Goal: Task Accomplishment & Management: Manage account settings

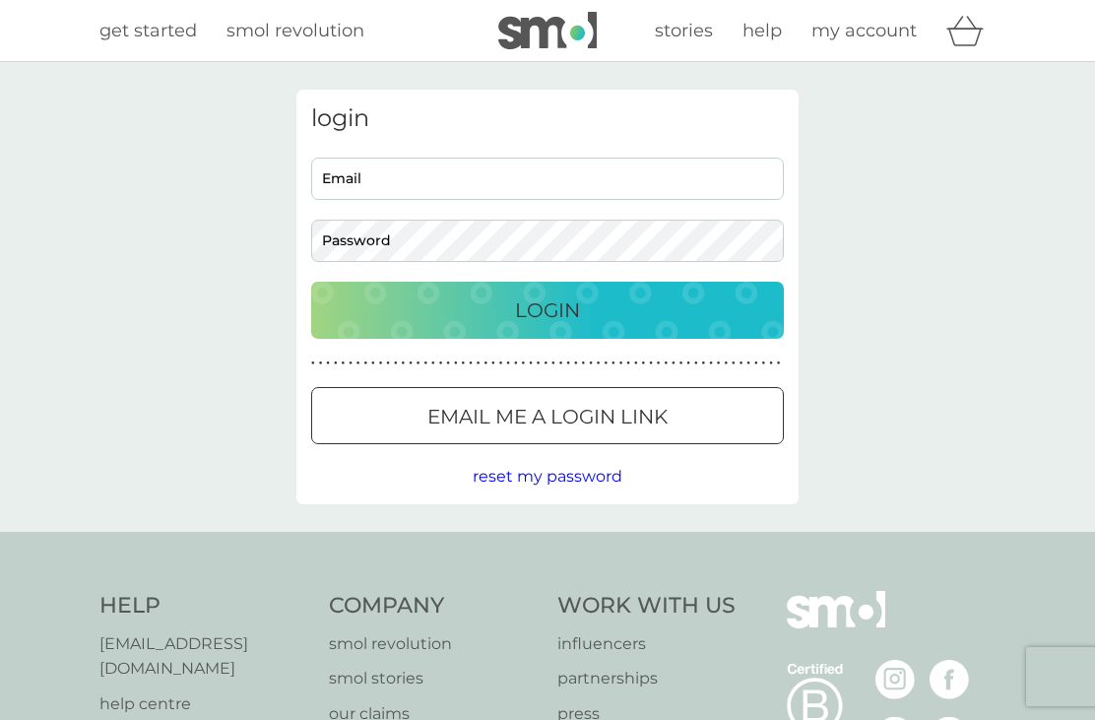
click at [564, 174] on input "Email" at bounding box center [547, 179] width 473 height 42
type input "[EMAIL_ADDRESS][DOMAIN_NAME]"
click at [548, 309] on button "Login" at bounding box center [547, 310] width 473 height 57
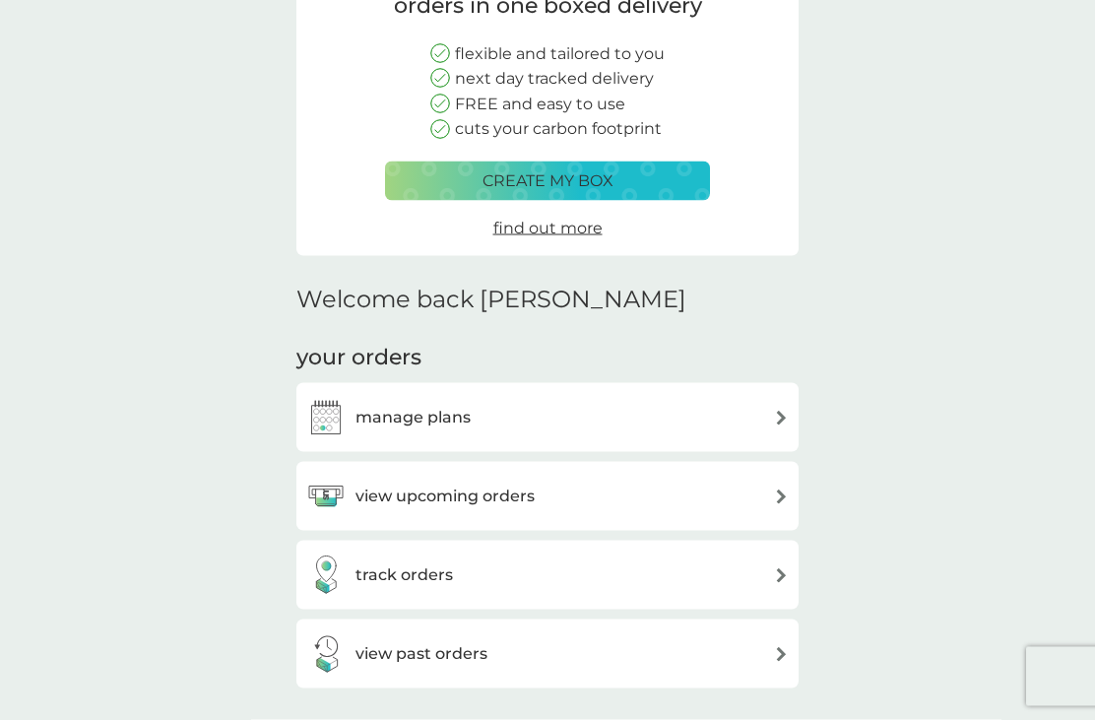
scroll to position [262, 0]
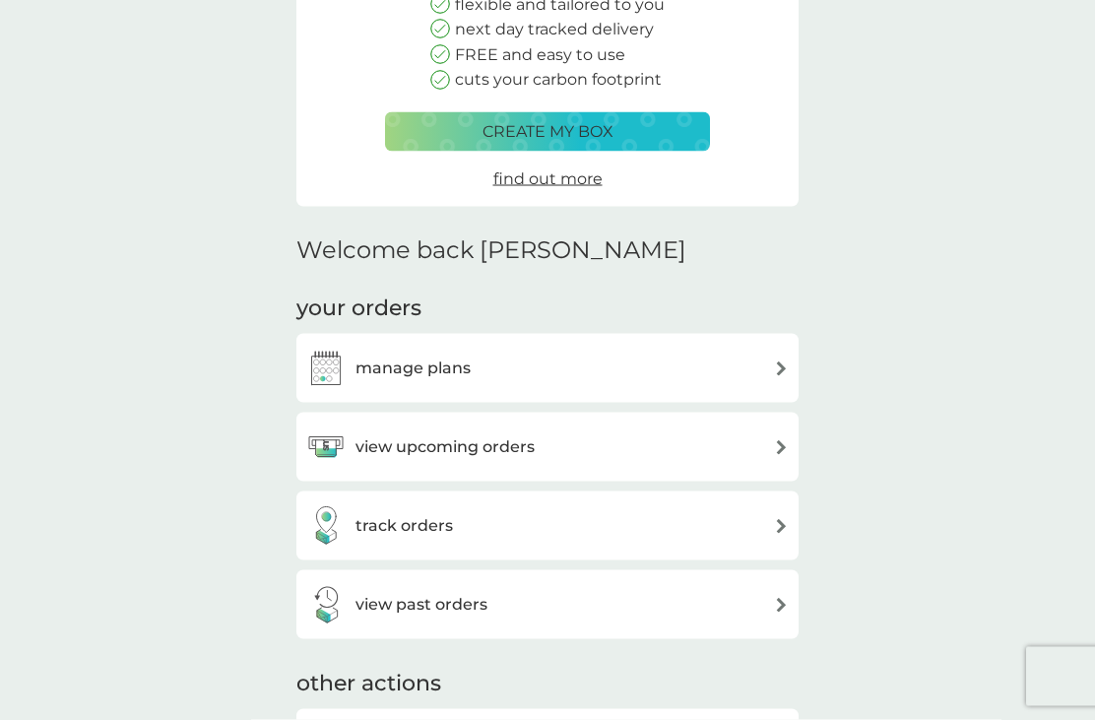
click at [765, 436] on div "view upcoming orders" at bounding box center [547, 447] width 483 height 39
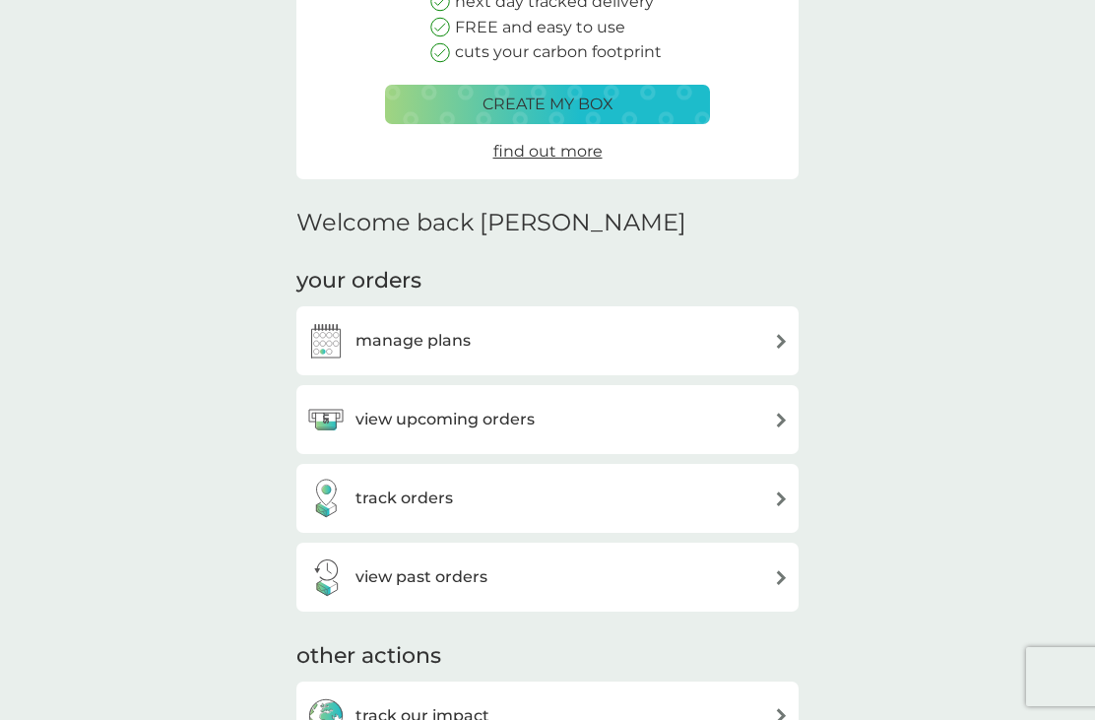
scroll to position [287, 0]
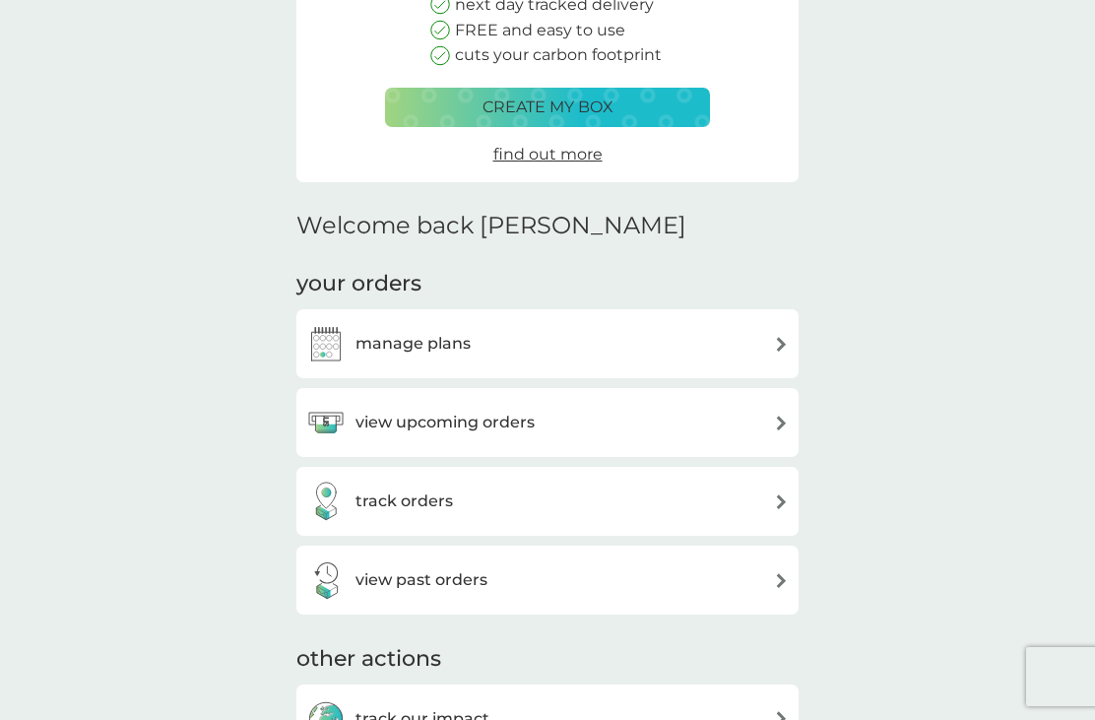
click at [780, 337] on img at bounding box center [781, 344] width 15 height 15
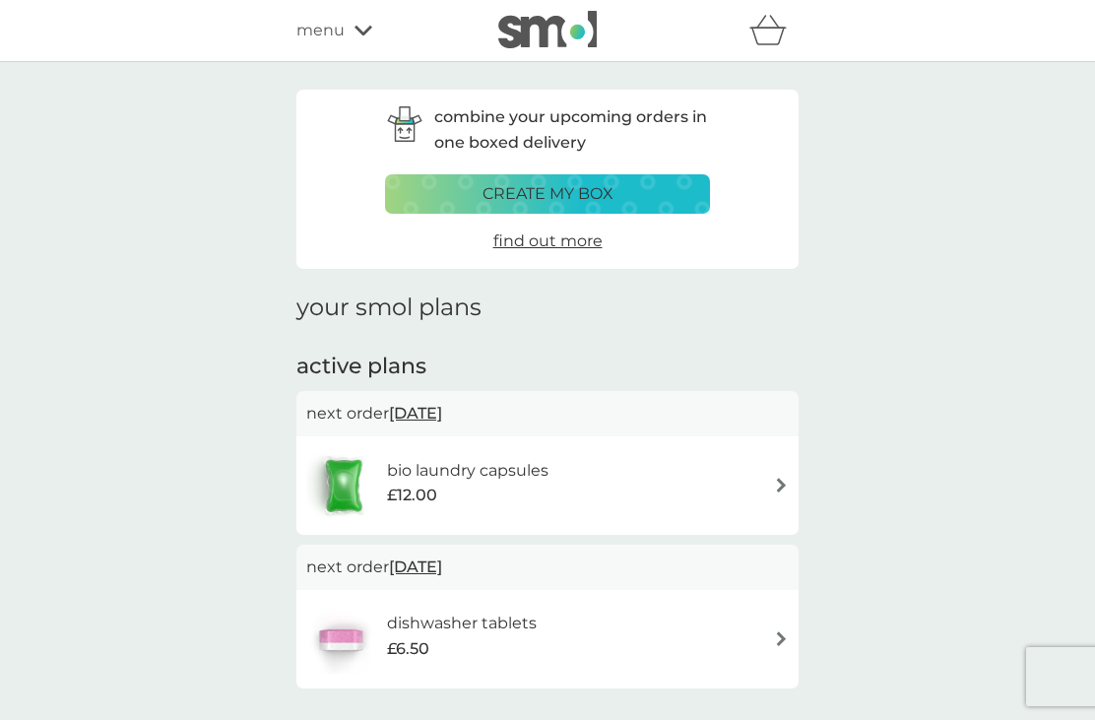
click at [431, 415] on span "15 Oct 2025" at bounding box center [415, 413] width 53 height 38
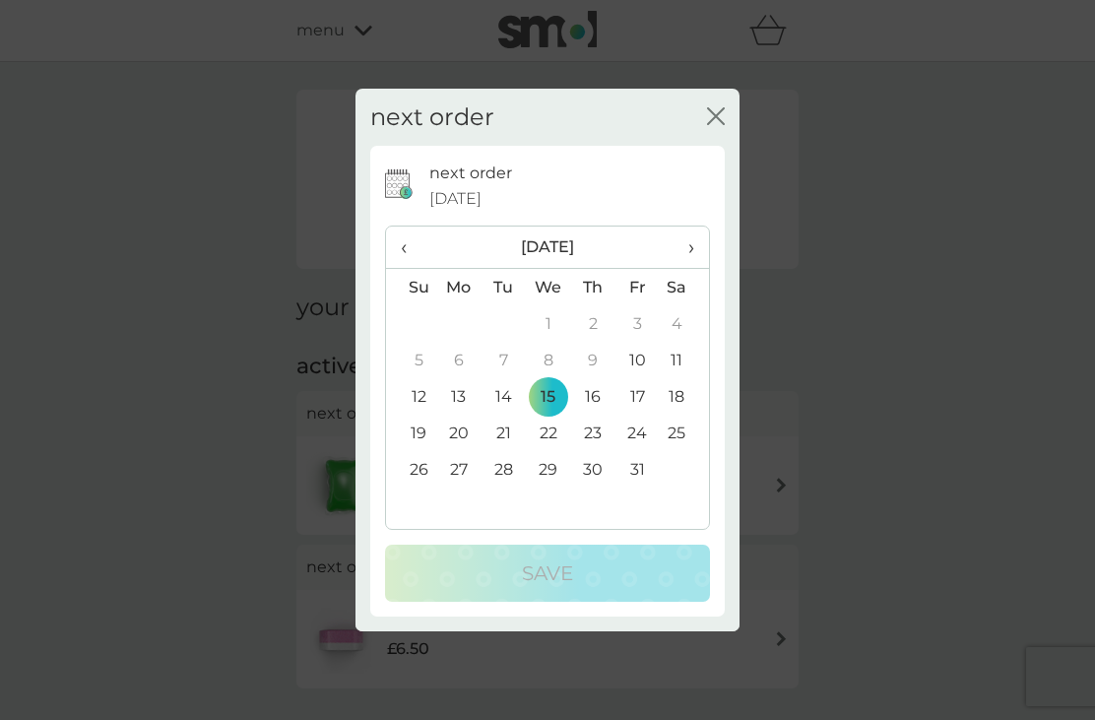
click at [642, 378] on td "10" at bounding box center [638, 360] width 44 height 36
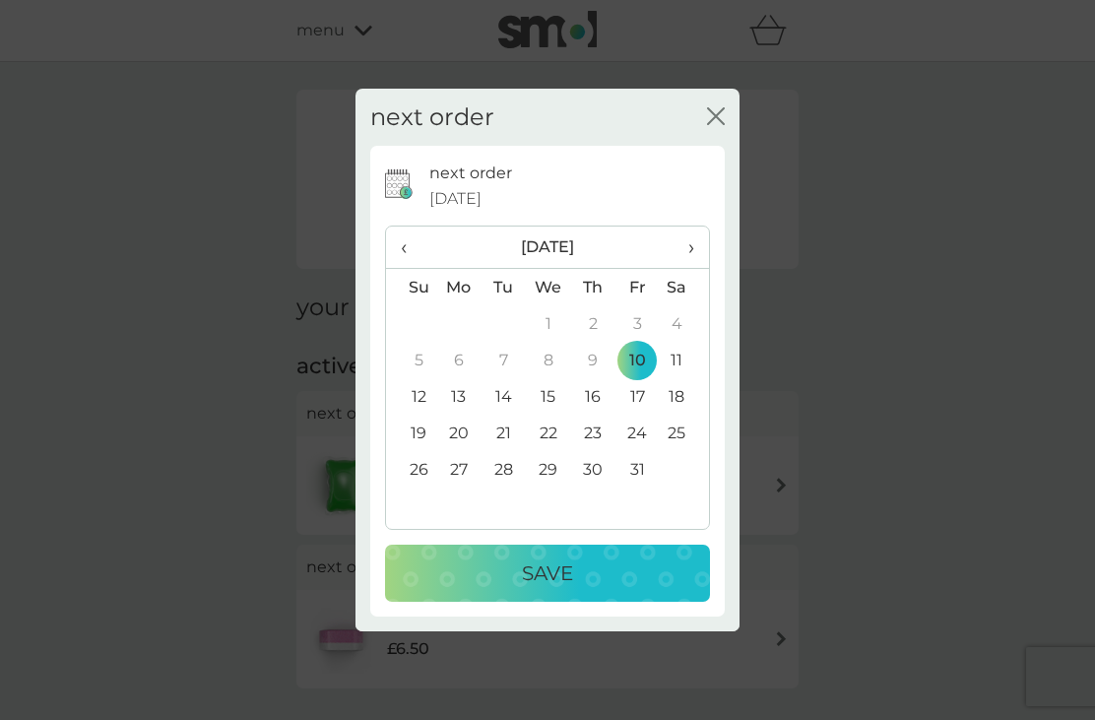
click at [552, 589] on p "Save" at bounding box center [547, 574] width 51 height 32
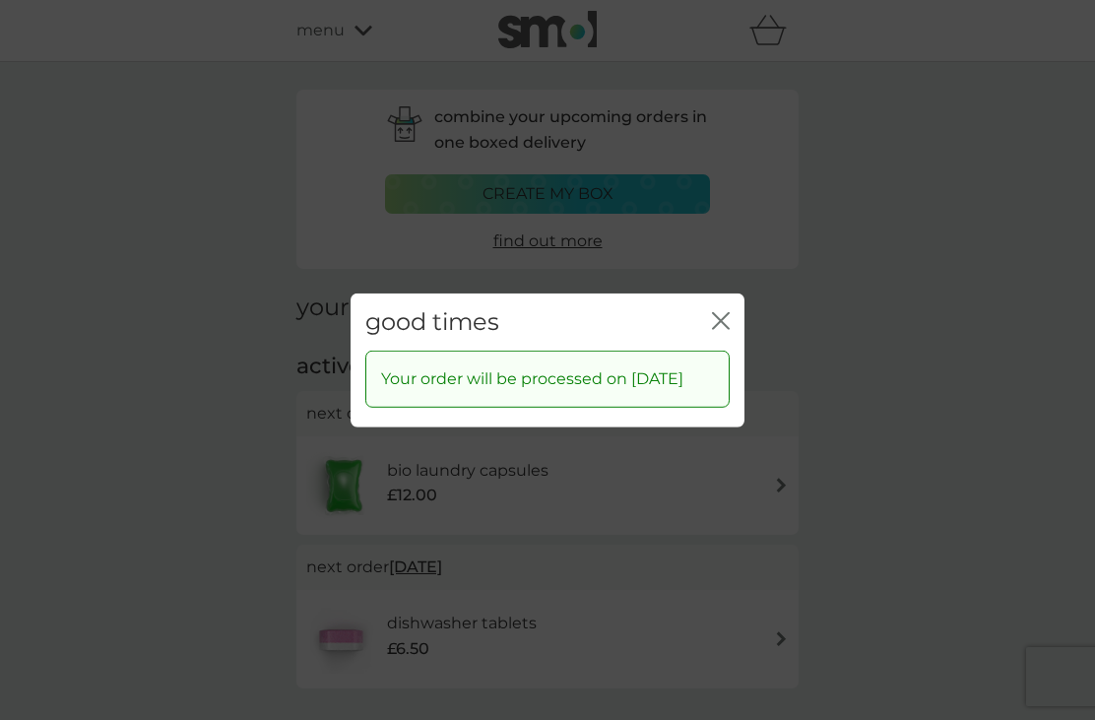
click at [719, 329] on icon "close" at bounding box center [721, 320] width 18 height 18
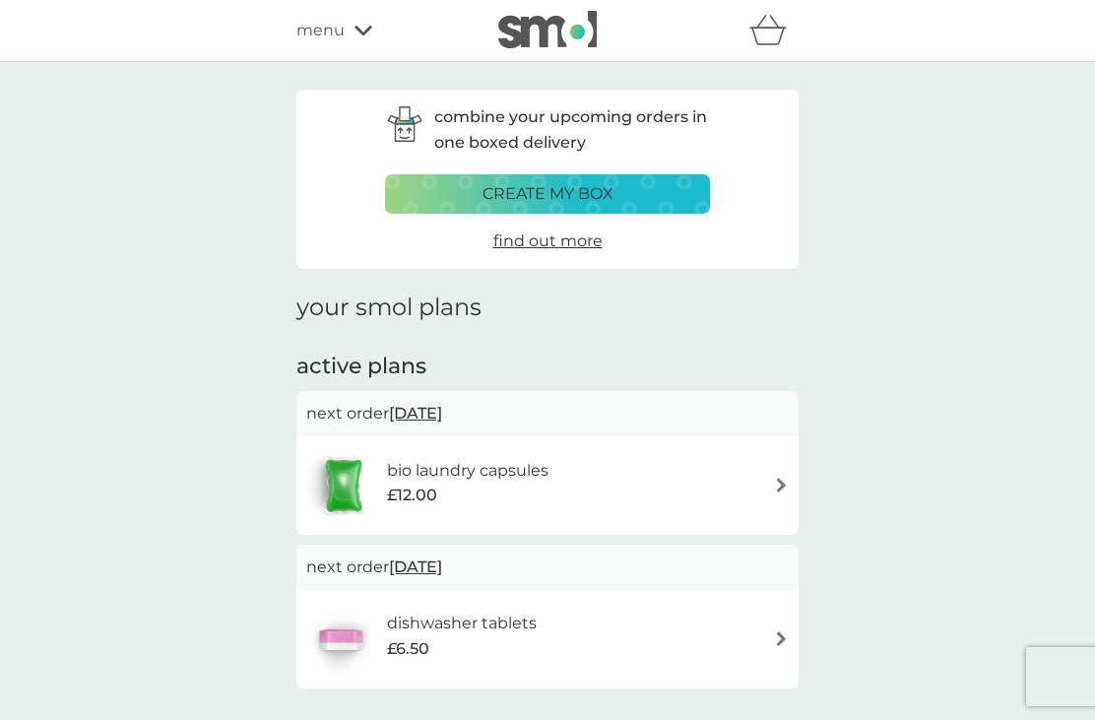
click at [768, 477] on div "bio laundry capsules £12.00" at bounding box center [547, 485] width 483 height 69
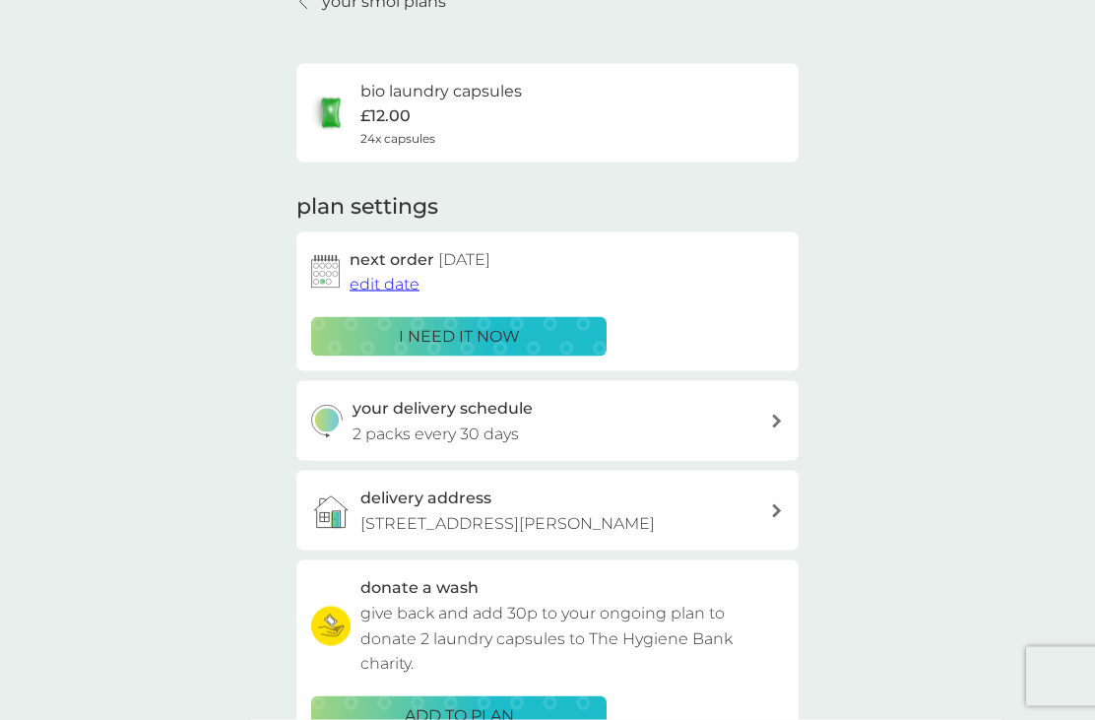
scroll to position [166, 0]
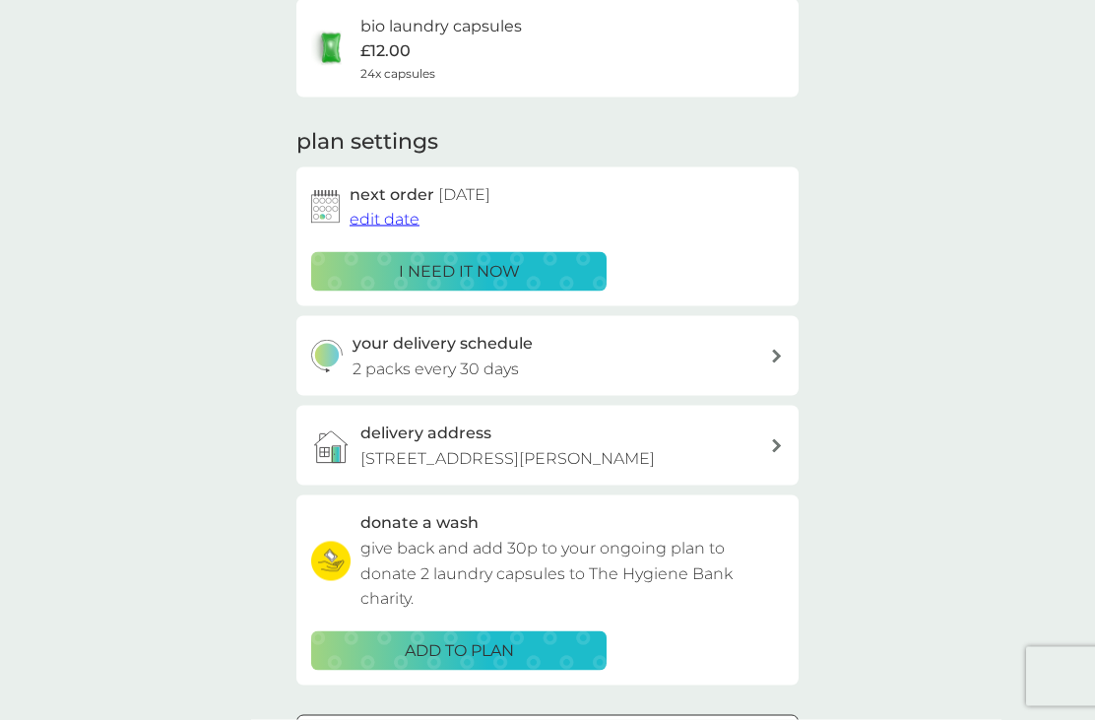
click at [770, 353] on div at bounding box center [777, 357] width 16 height 14
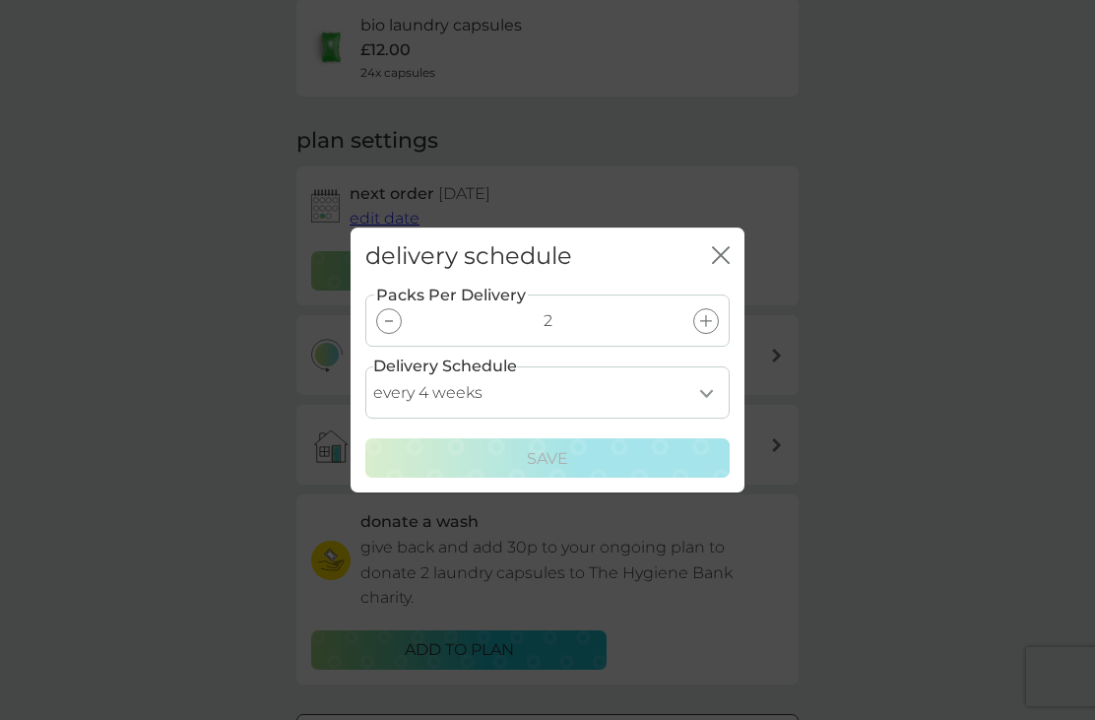
click at [706, 327] on icon at bounding box center [706, 321] width 12 height 12
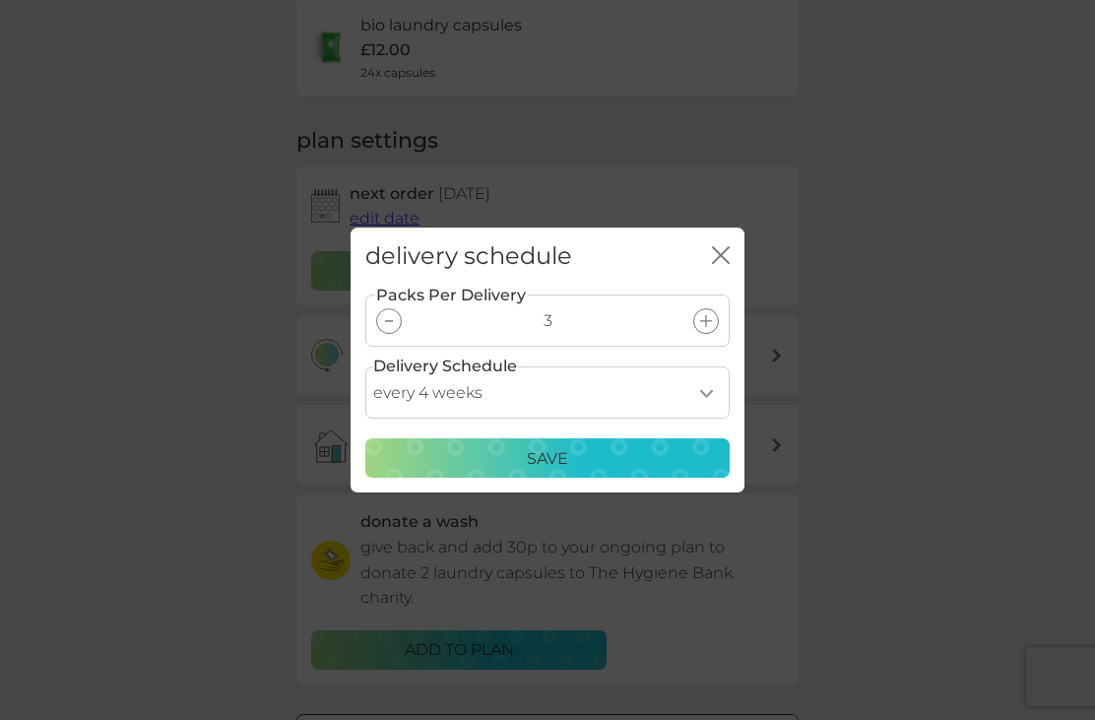
click at [707, 417] on select "every 1 week every 2 weeks every 3 weeks every 4 weeks every 5 weeks every 6 we…" at bounding box center [547, 392] width 365 height 52
select select "35"
click at [555, 472] on p "Save" at bounding box center [547, 459] width 41 height 26
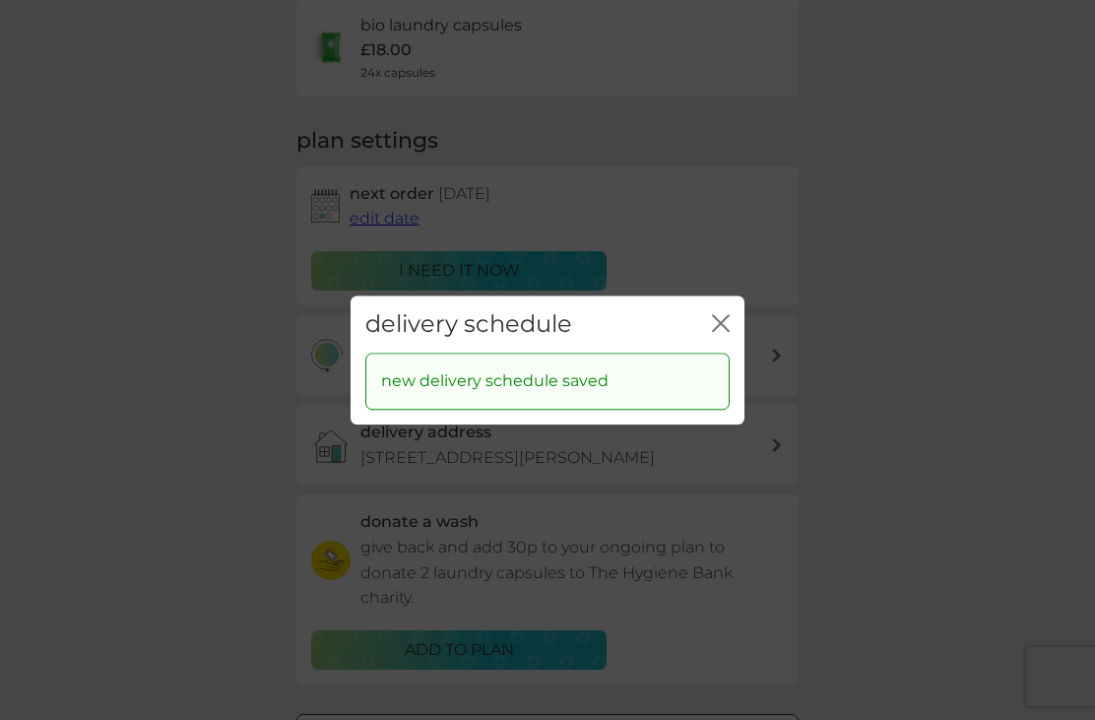
click at [724, 332] on icon "close" at bounding box center [721, 323] width 18 height 18
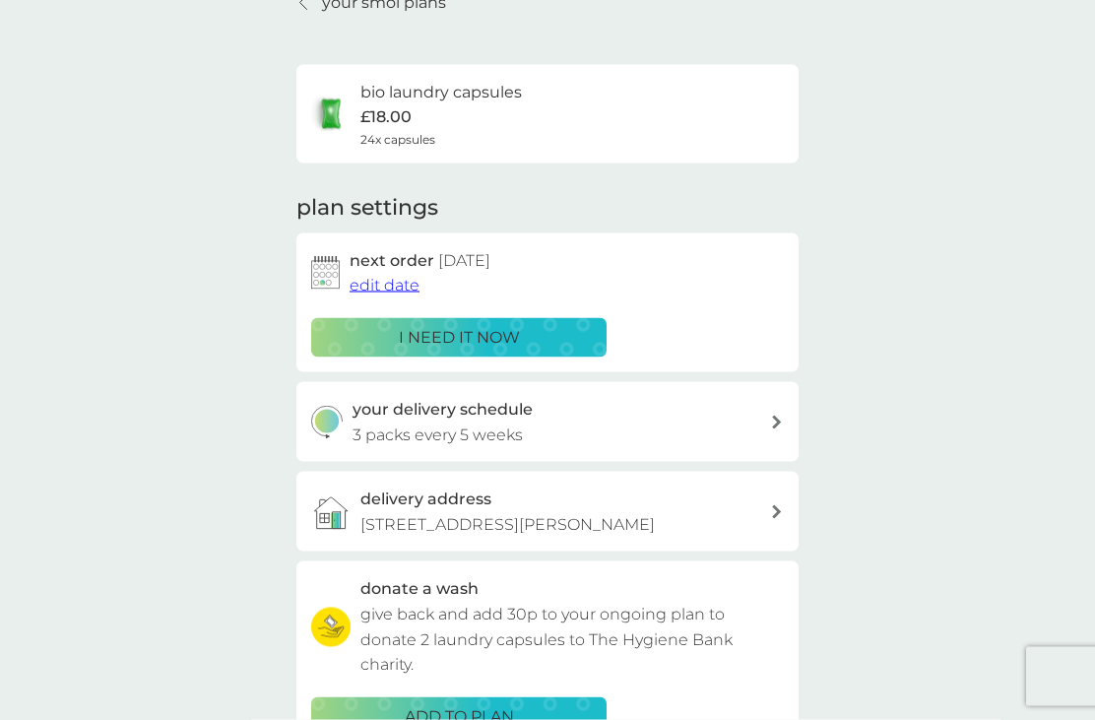
scroll to position [0, 0]
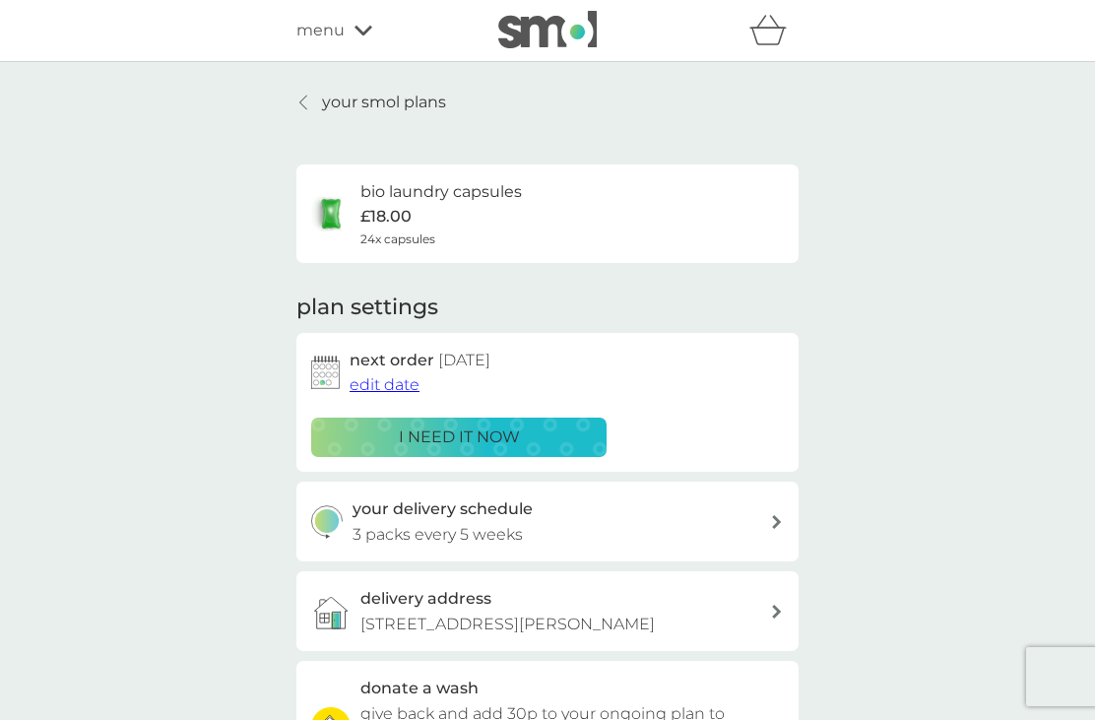
click at [483, 426] on p "i need it now" at bounding box center [459, 438] width 121 height 26
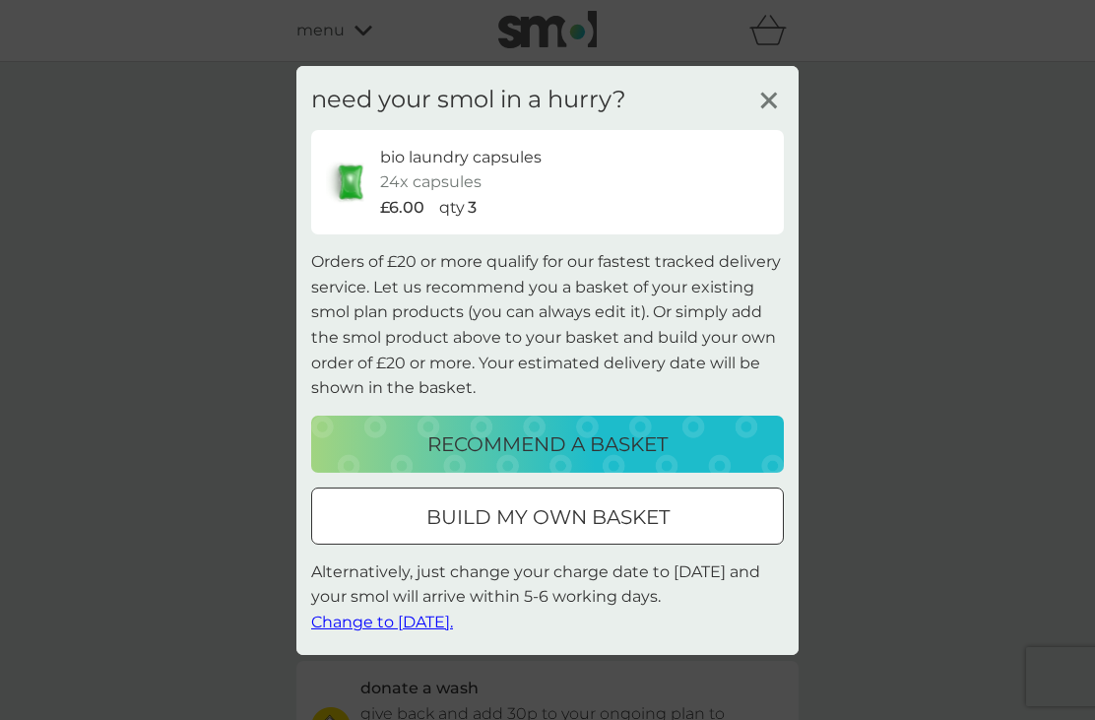
click at [766, 106] on line at bounding box center [769, 100] width 15 height 15
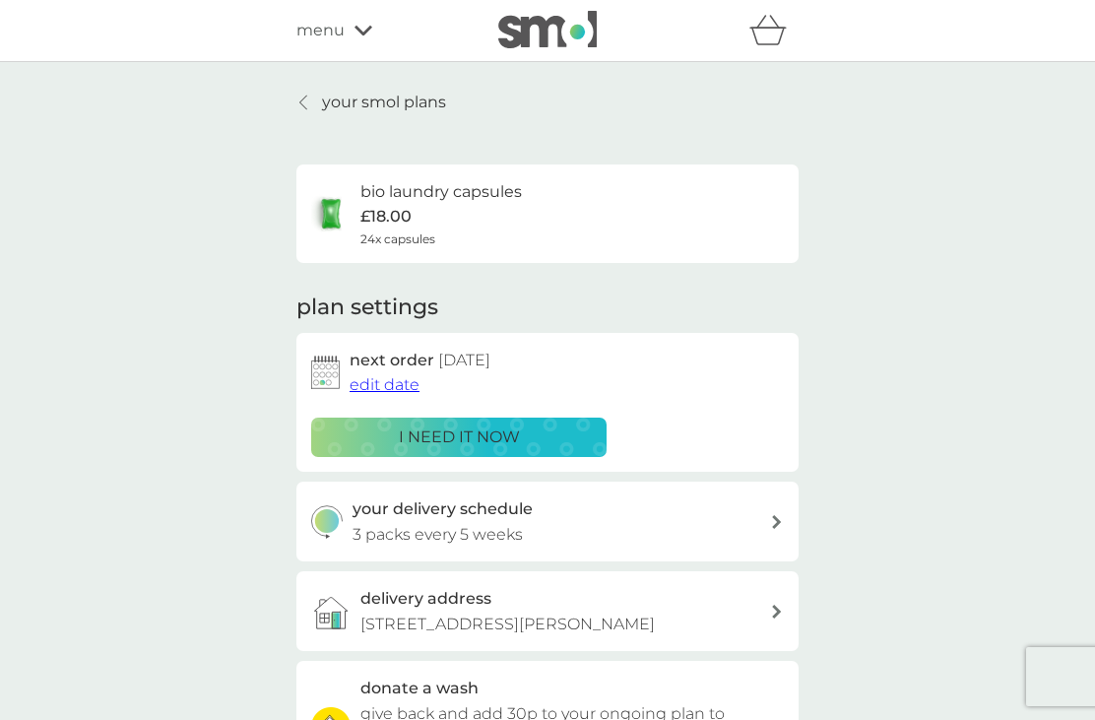
click at [349, 39] on div "menu" at bounding box center [380, 31] width 167 height 26
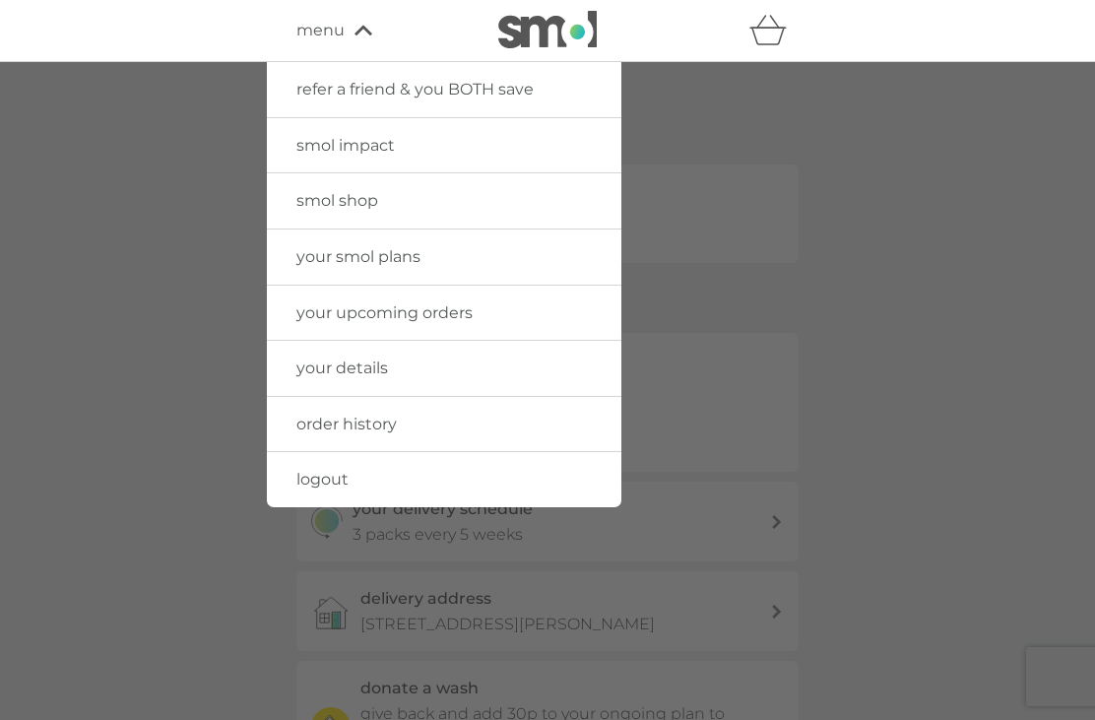
click at [352, 475] on link "logout" at bounding box center [444, 479] width 355 height 55
